Goal: Find specific page/section: Find specific page/section

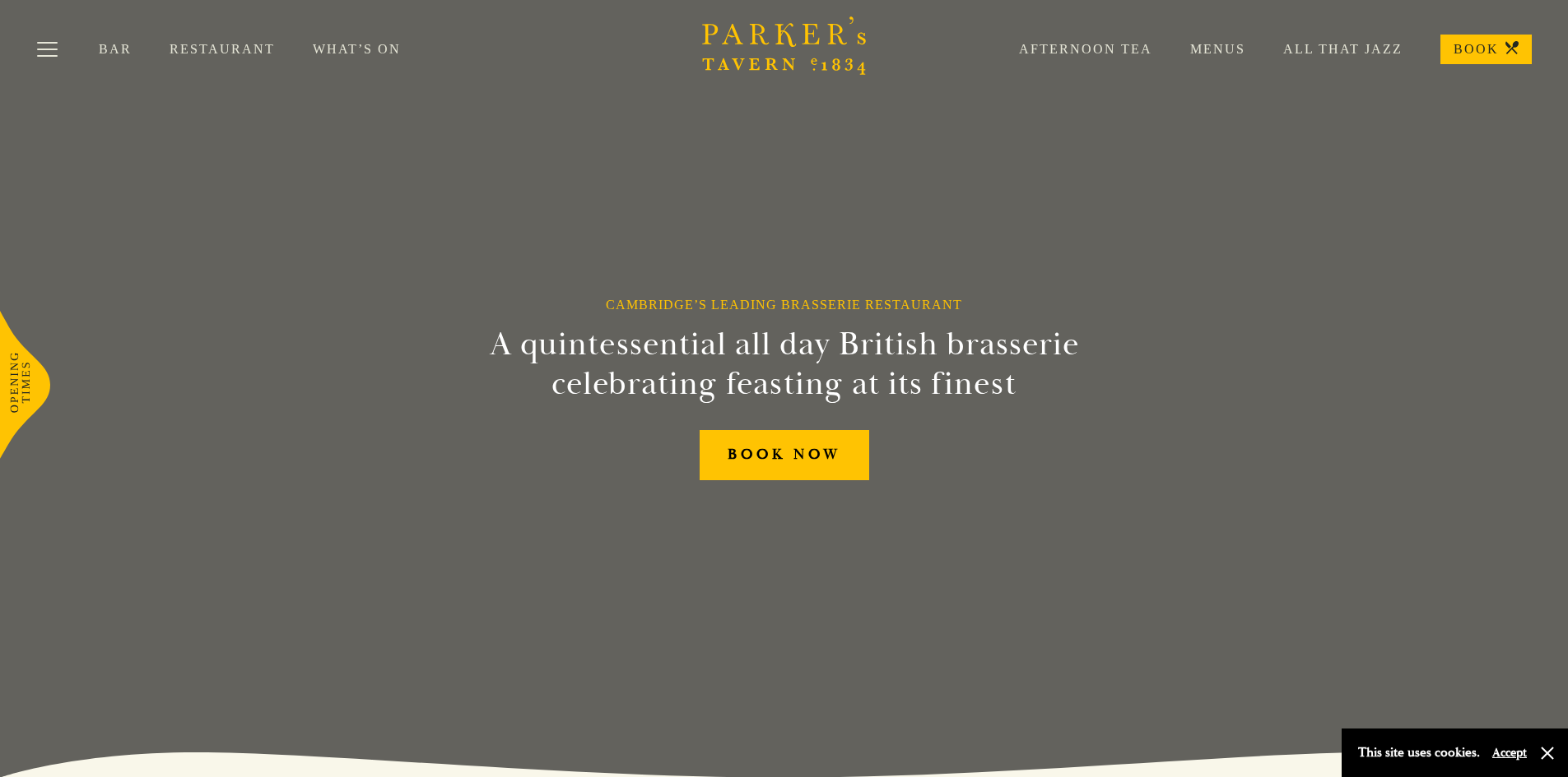
click at [1231, 46] on link "Menus" at bounding box center [1199, 49] width 93 height 16
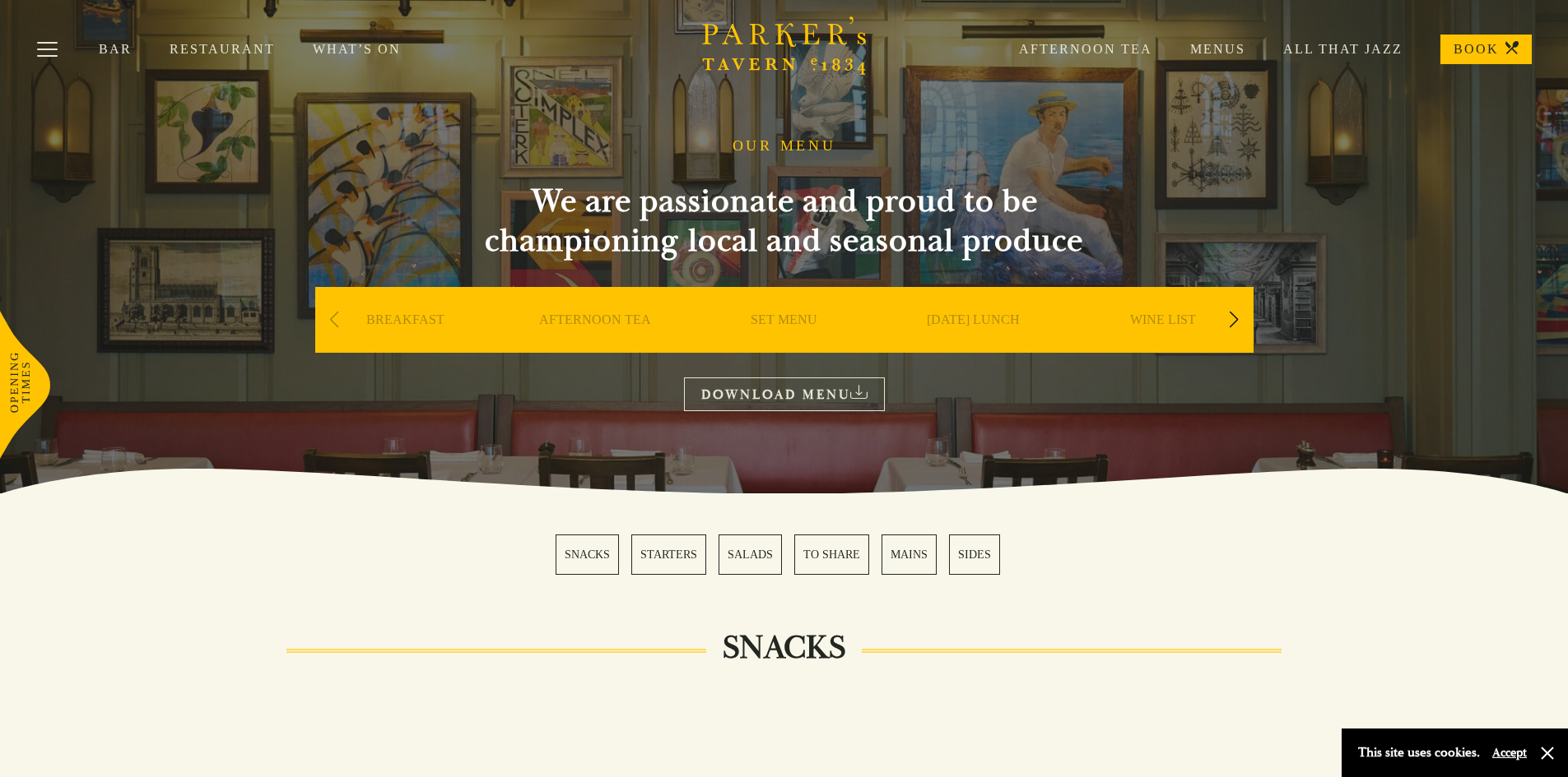
click at [779, 316] on link "SET MENU" at bounding box center [783, 344] width 67 height 66
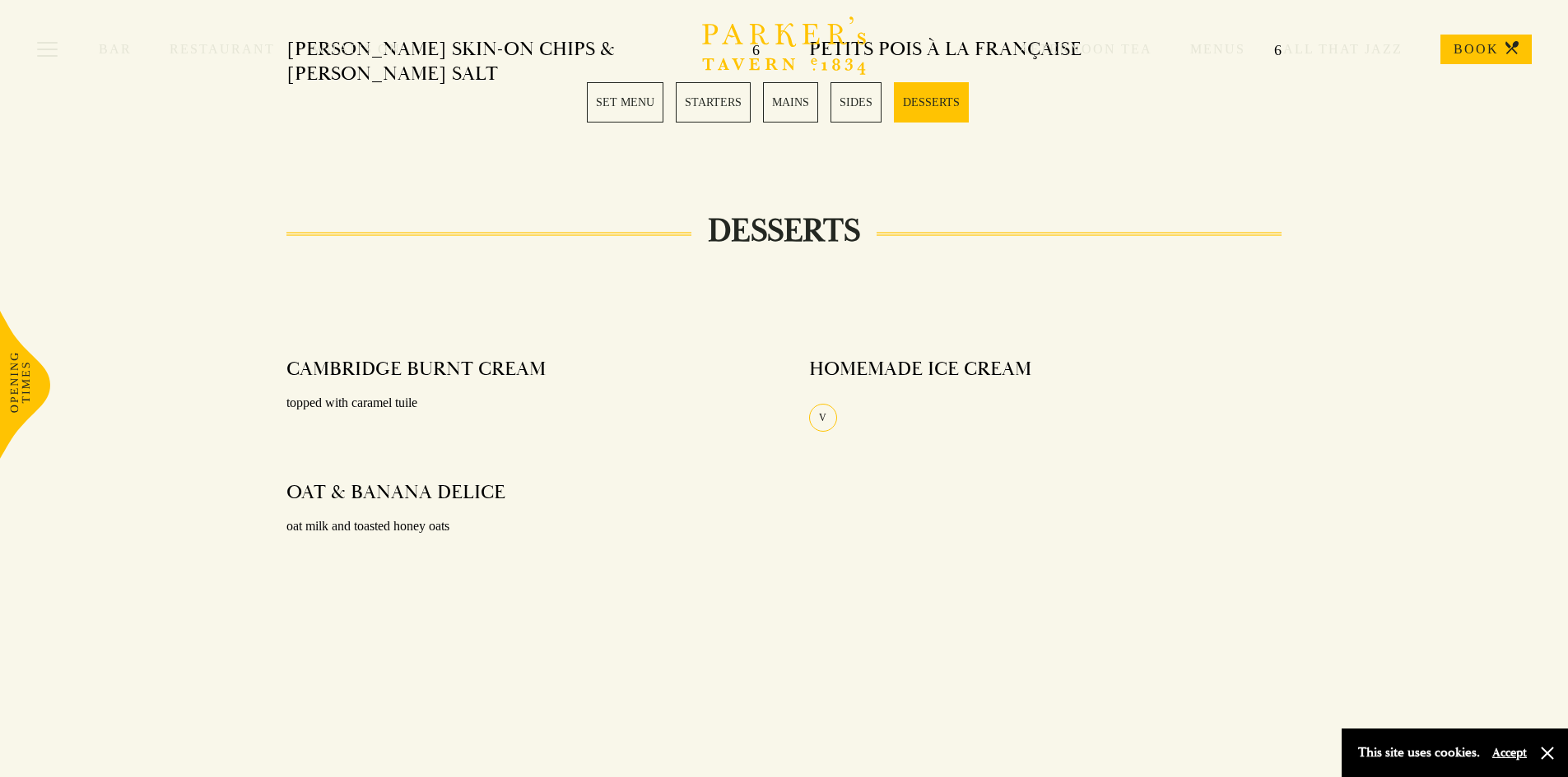
scroll to position [2221, 0]
